Goal: Navigation & Orientation: Find specific page/section

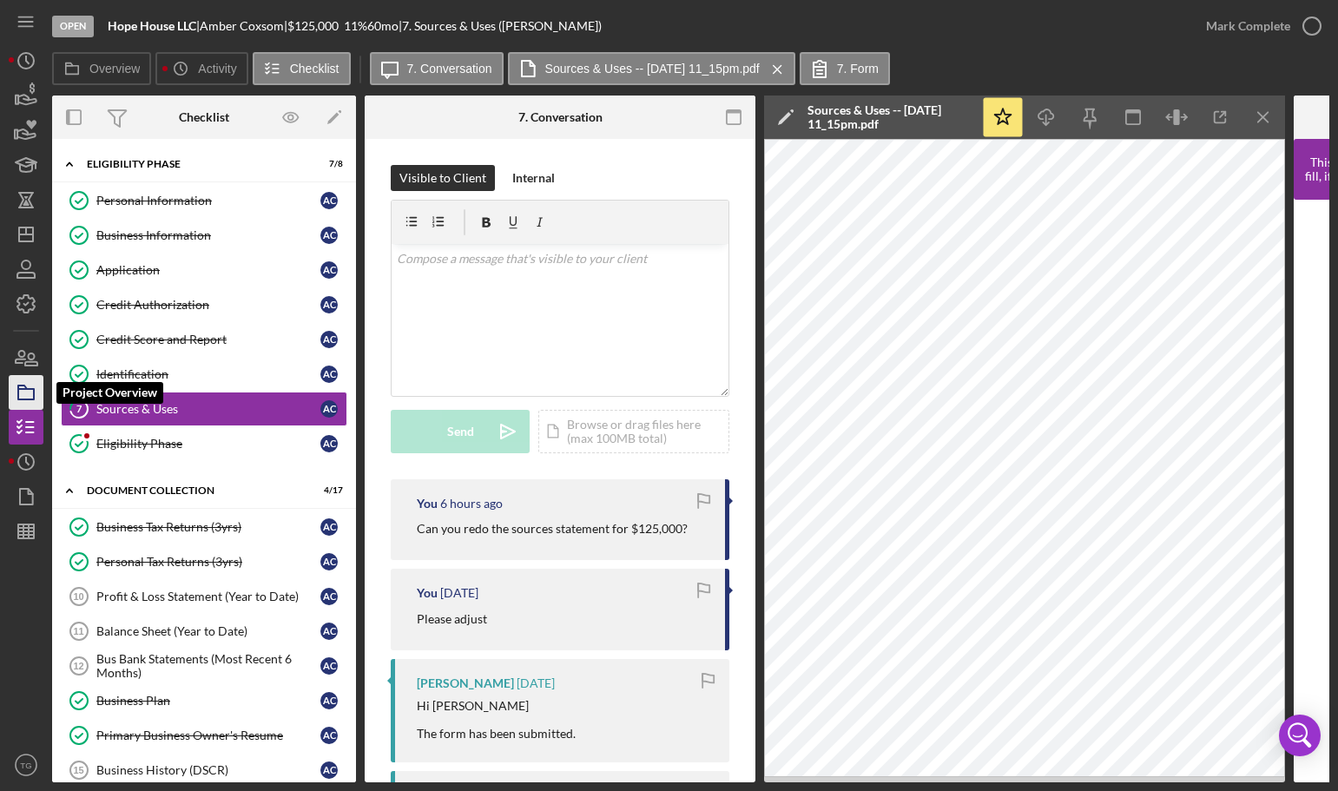
click at [24, 399] on rect "button" at bounding box center [26, 394] width 16 height 10
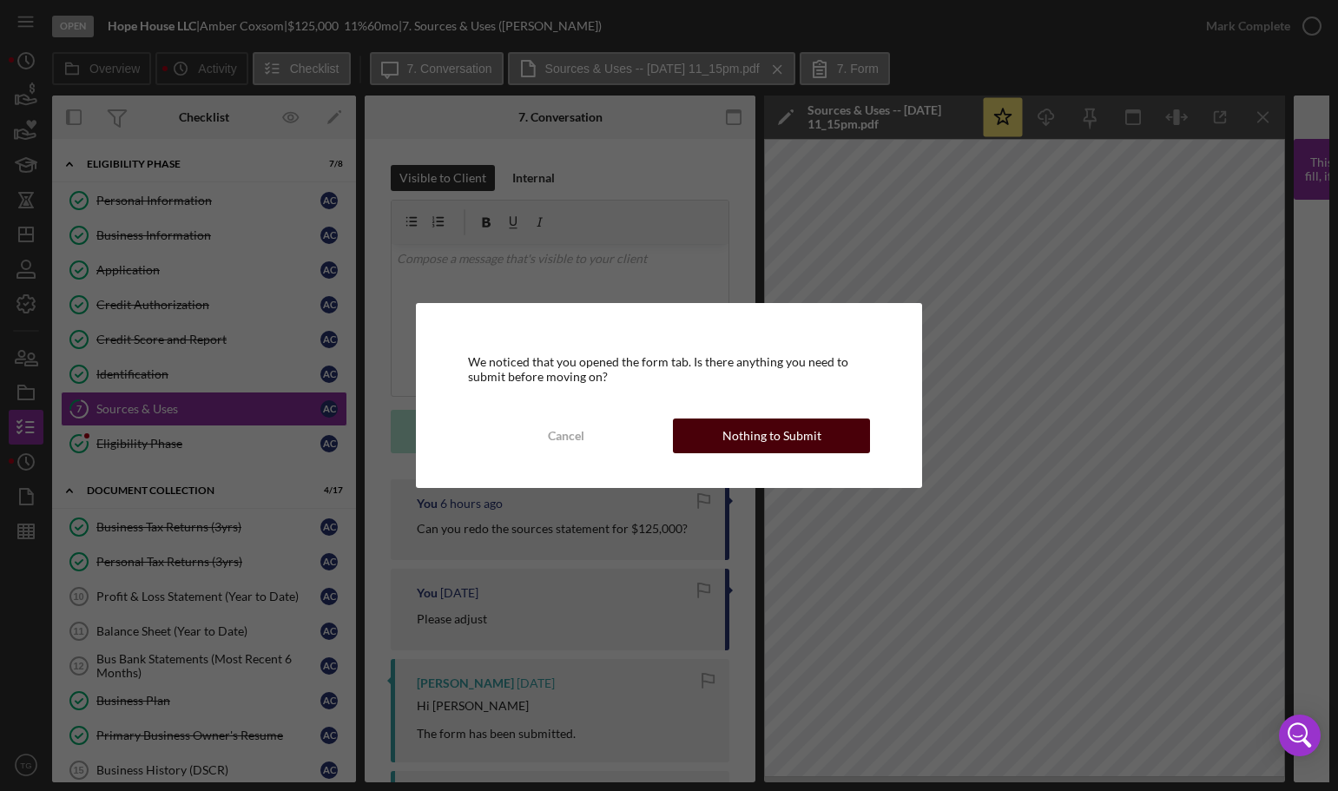
click at [724, 447] on button "Nothing to Submit" at bounding box center [771, 436] width 196 height 35
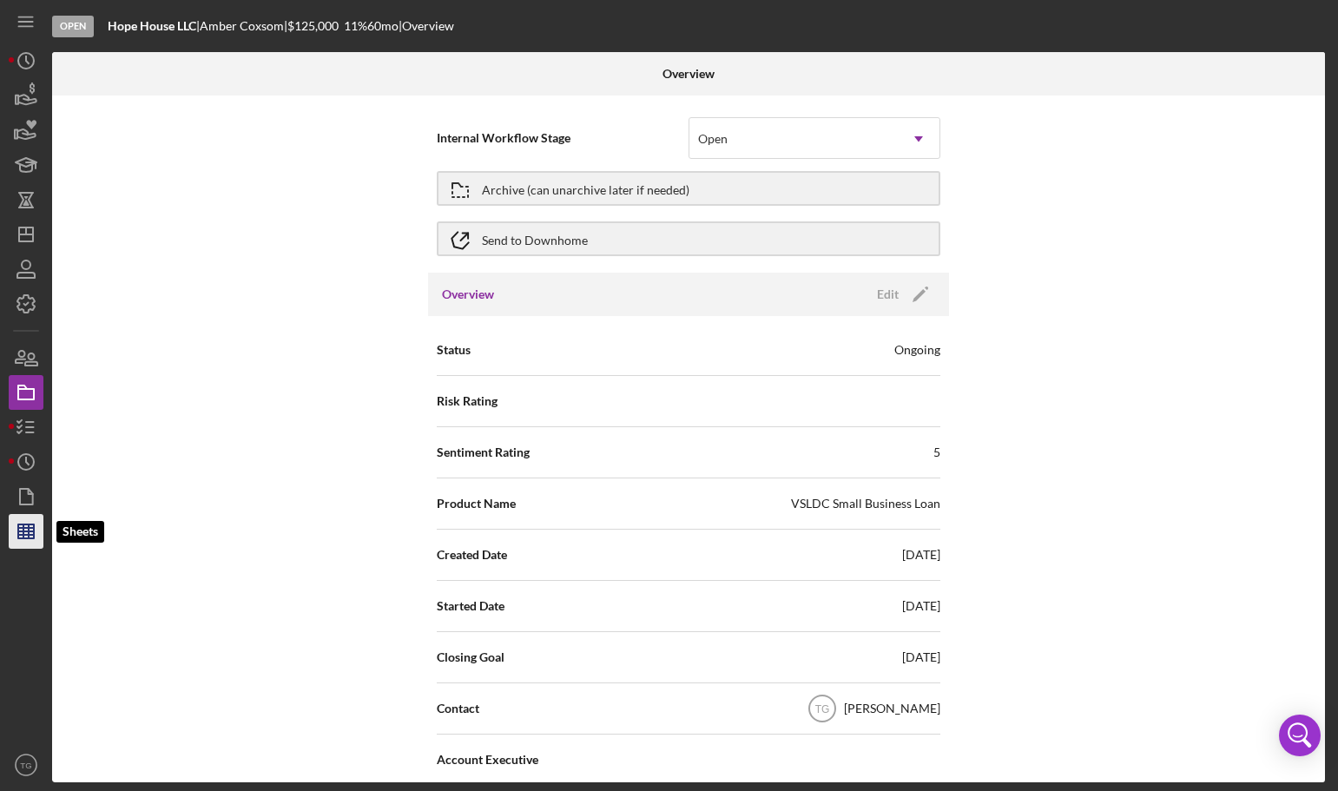
click at [17, 523] on icon "button" at bounding box center [25, 531] width 43 height 43
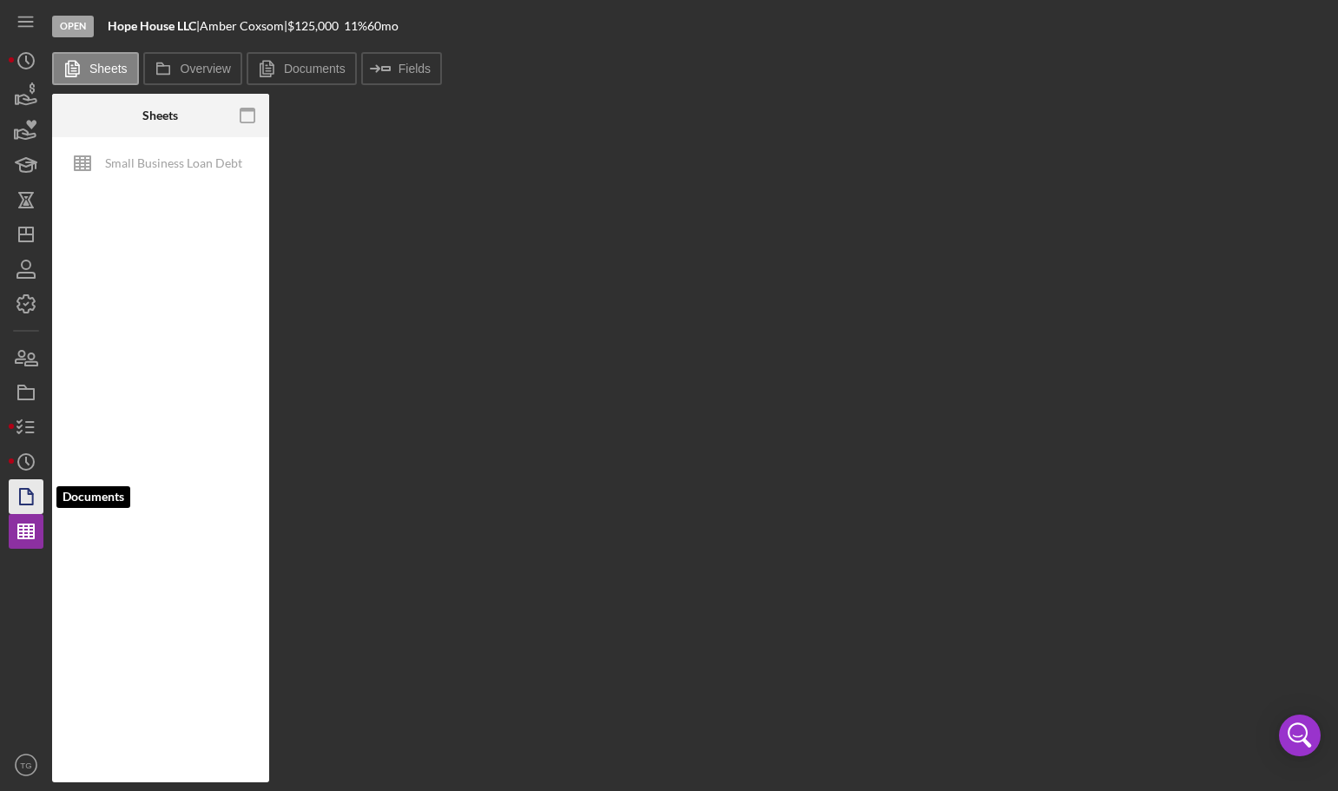
click at [23, 497] on icon "button" at bounding box center [25, 496] width 43 height 43
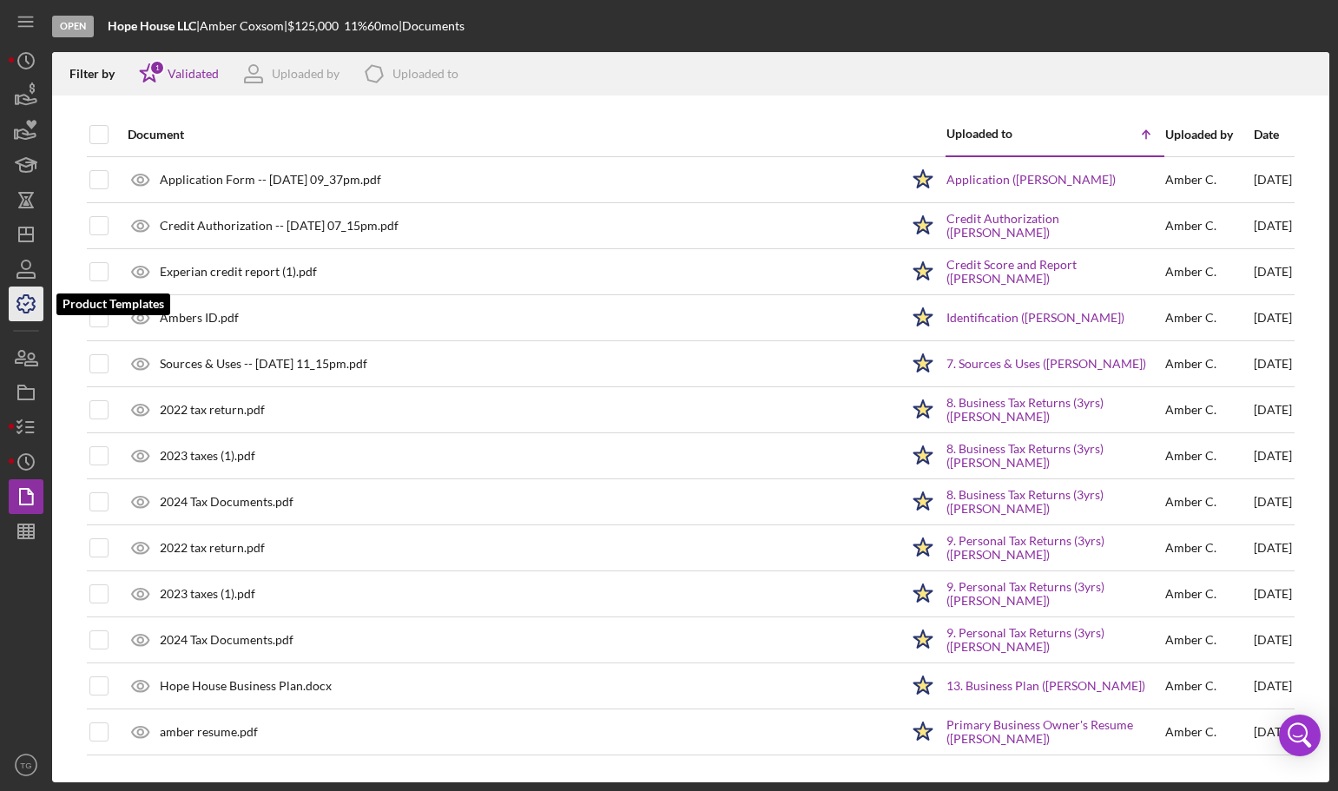
click at [29, 307] on icon "button" at bounding box center [25, 303] width 43 height 43
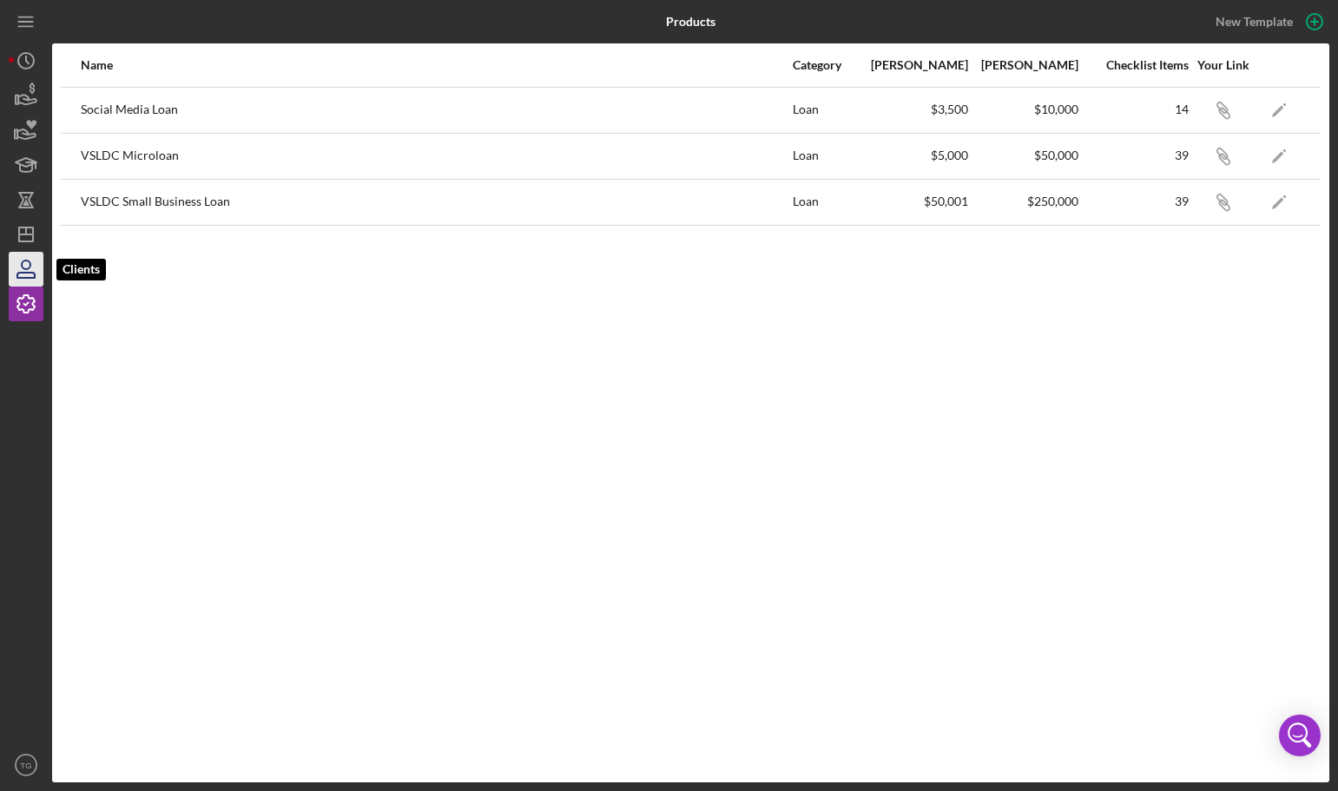
click at [28, 274] on icon "button" at bounding box center [25, 269] width 43 height 43
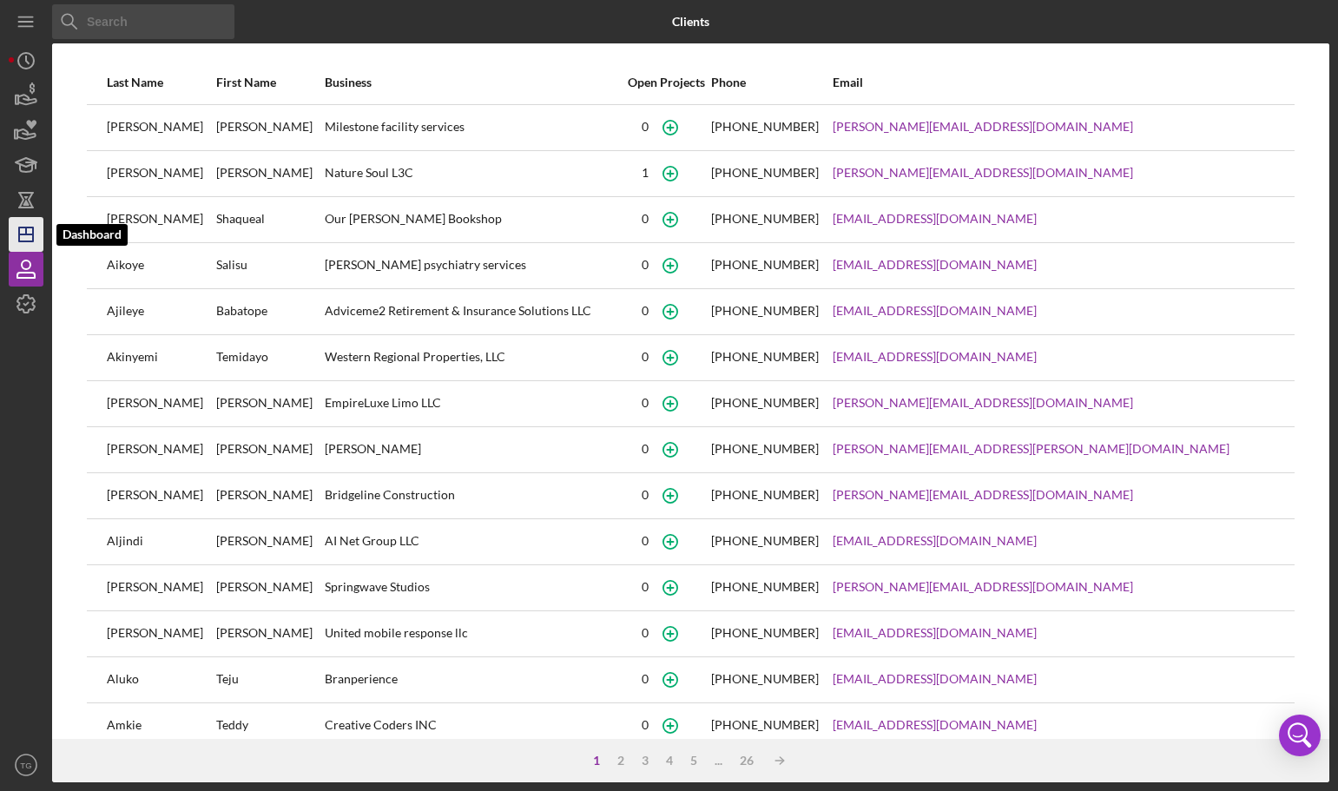
click at [23, 237] on icon "Icon/Dashboard" at bounding box center [25, 234] width 43 height 43
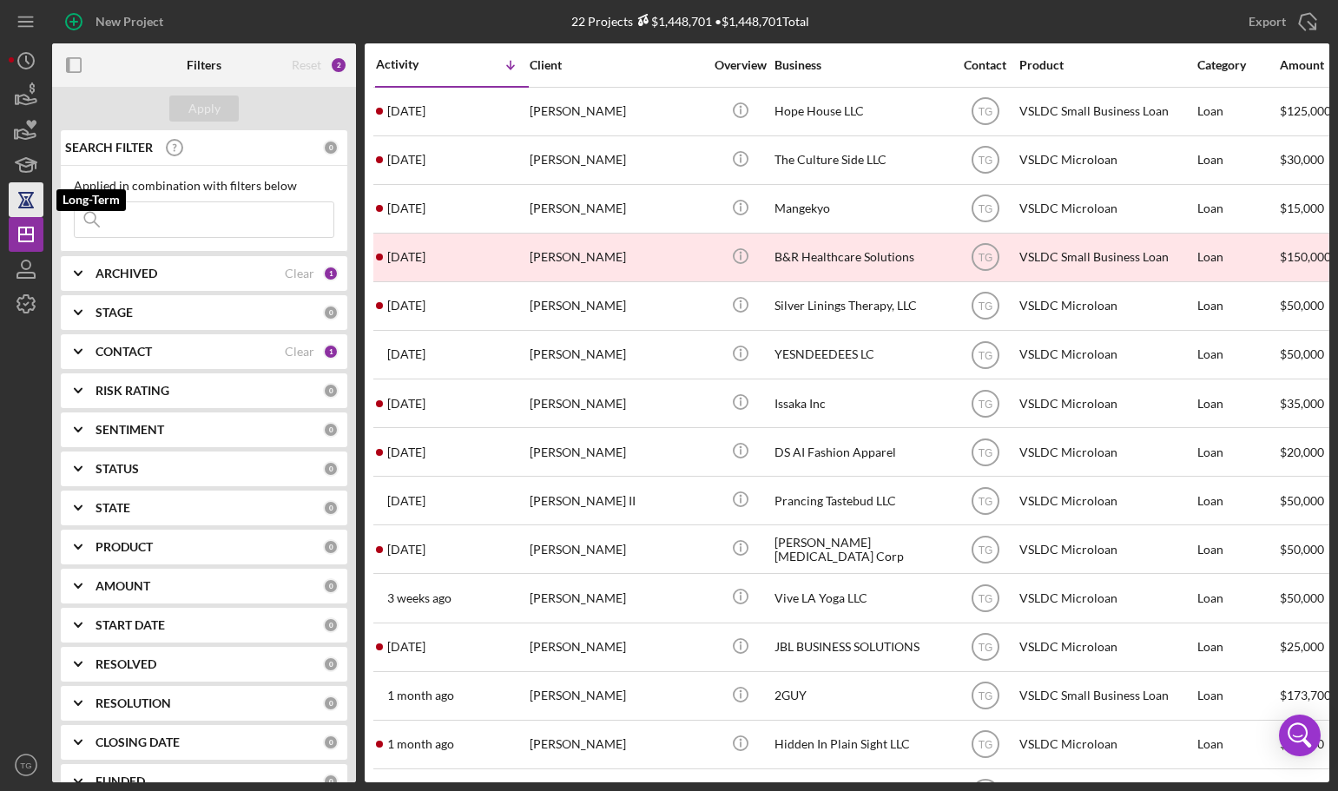
click at [25, 203] on icon "button" at bounding box center [26, 201] width 6 height 10
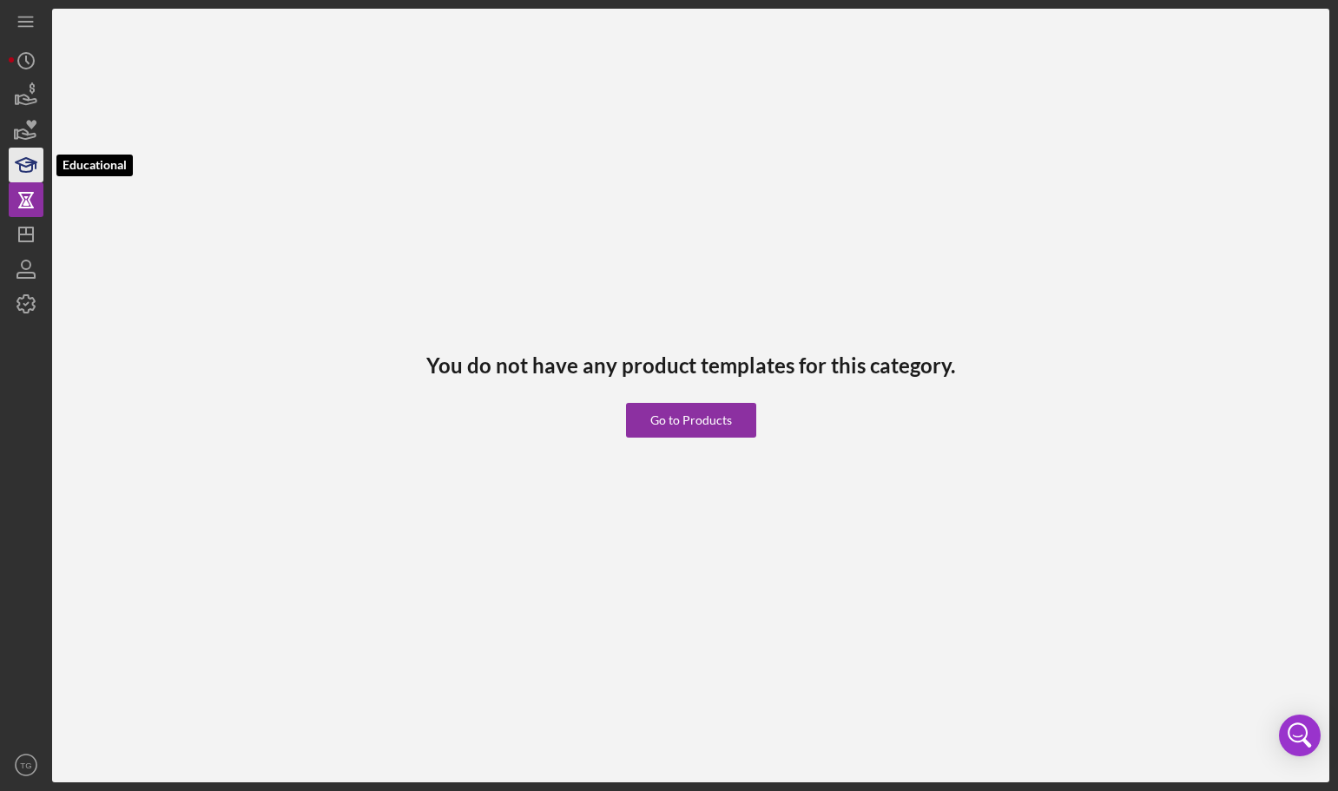
click at [22, 158] on icon "button" at bounding box center [25, 164] width 43 height 43
click at [18, 24] on icon "Icon/Menu" at bounding box center [26, 22] width 39 height 39
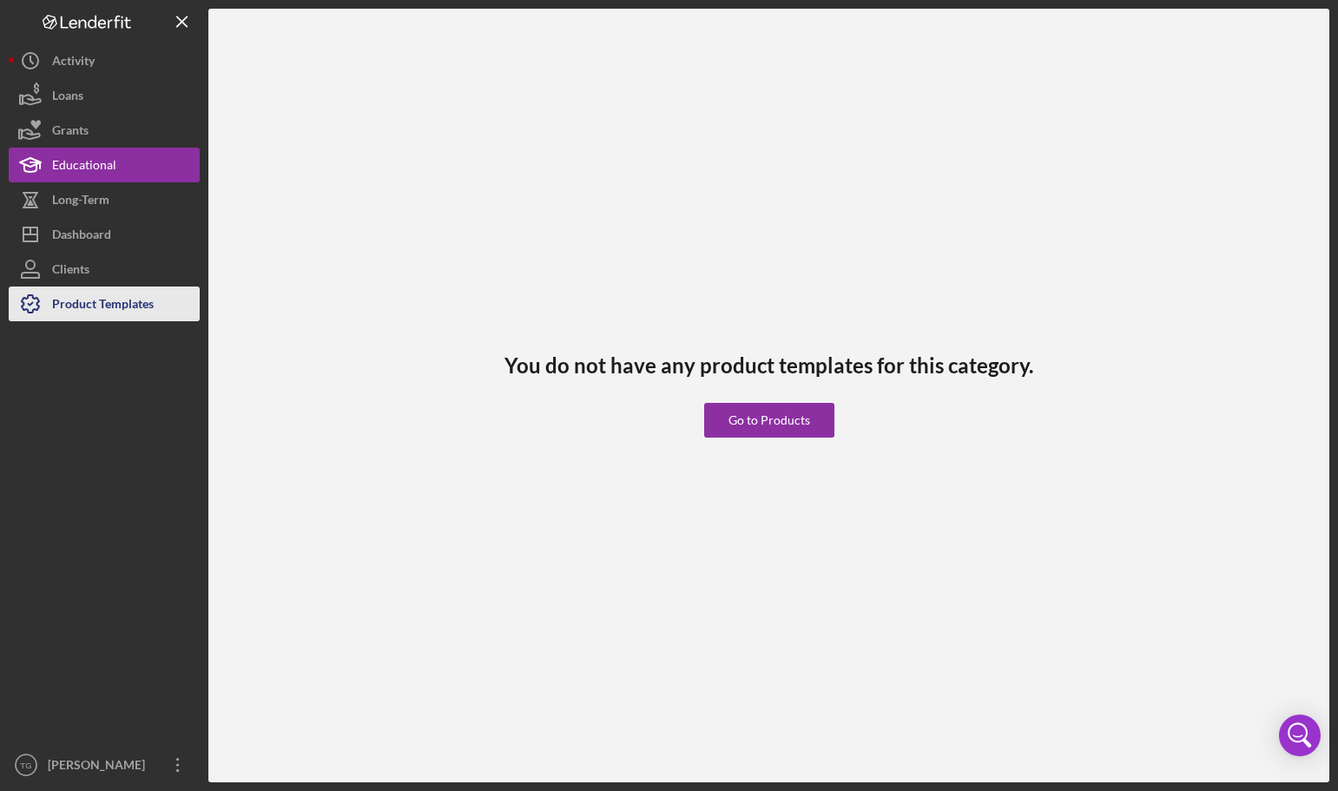
click at [108, 307] on div "Product Templates" at bounding box center [103, 306] width 102 height 39
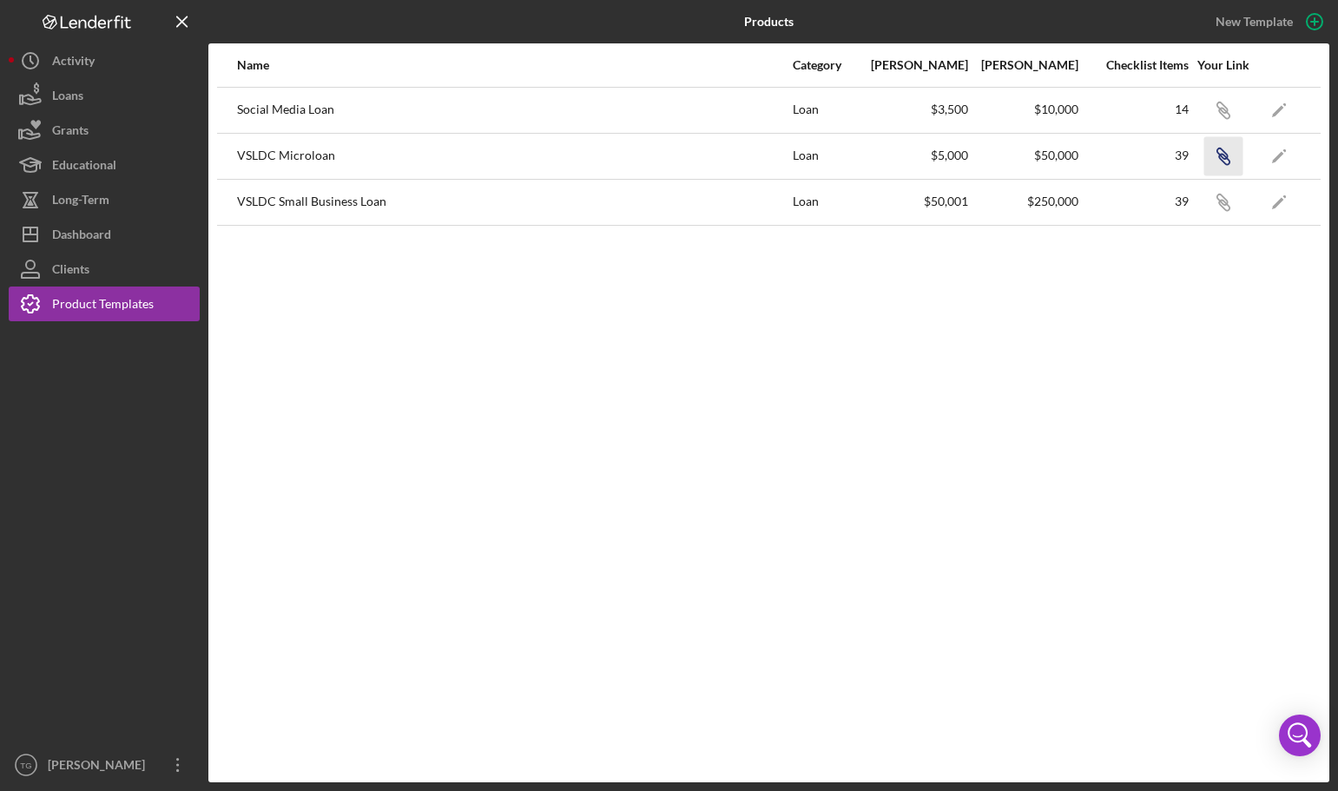
click at [1227, 113] on icon "button" at bounding box center [1222, 107] width 10 height 10
